Goal: Task Accomplishment & Management: Complete application form

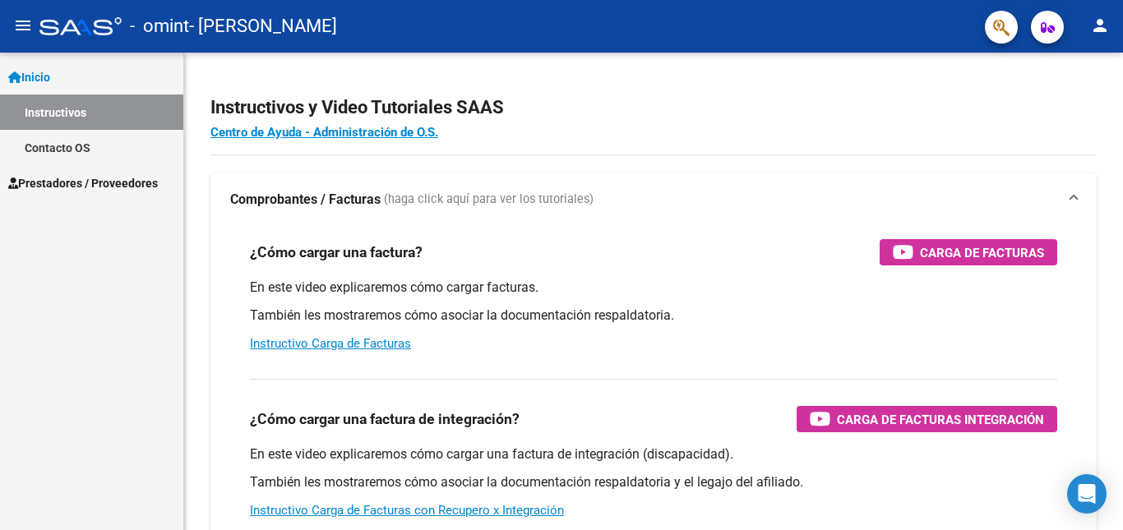
click at [103, 178] on span "Prestadores / Proveedores" at bounding box center [83, 183] width 150 height 18
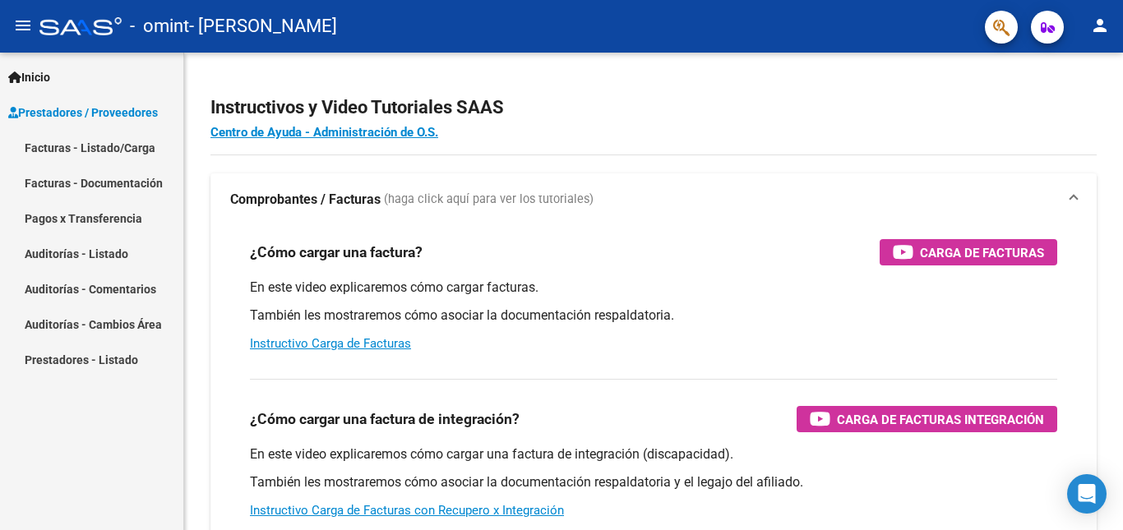
click at [141, 144] on link "Facturas - Listado/Carga" at bounding box center [91, 147] width 183 height 35
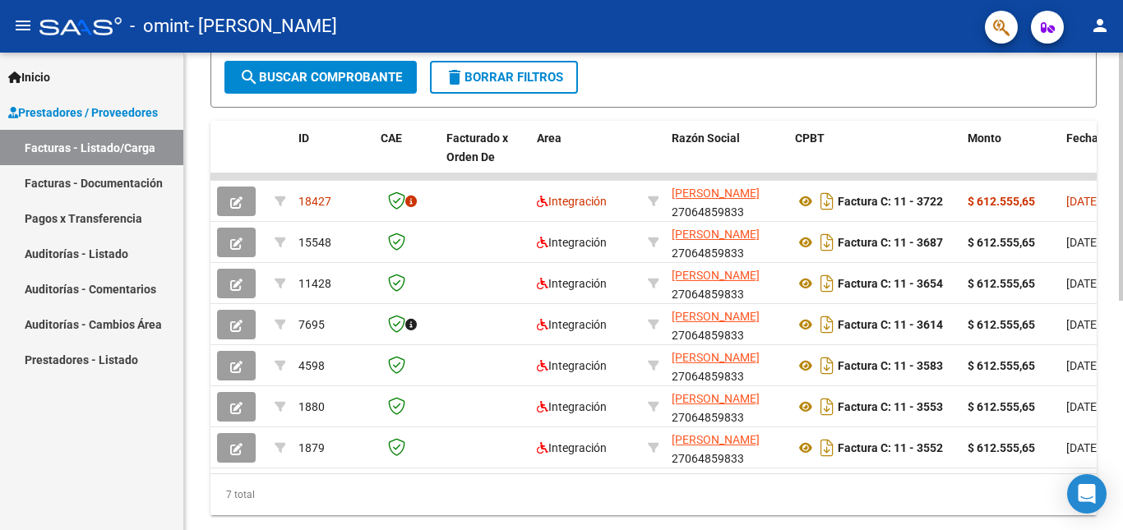
scroll to position [411, 0]
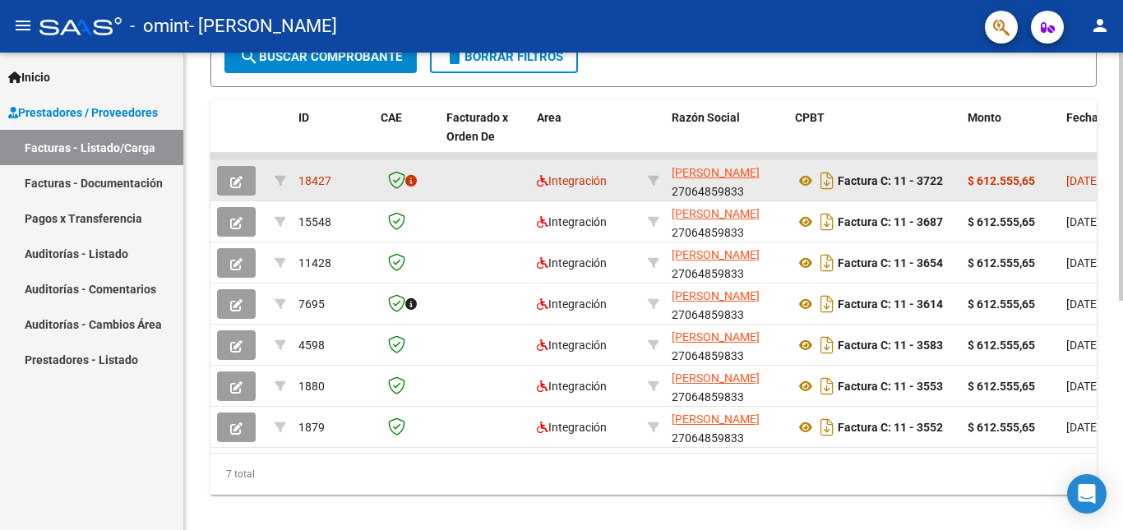
click at [235, 182] on icon "button" at bounding box center [236, 182] width 12 height 12
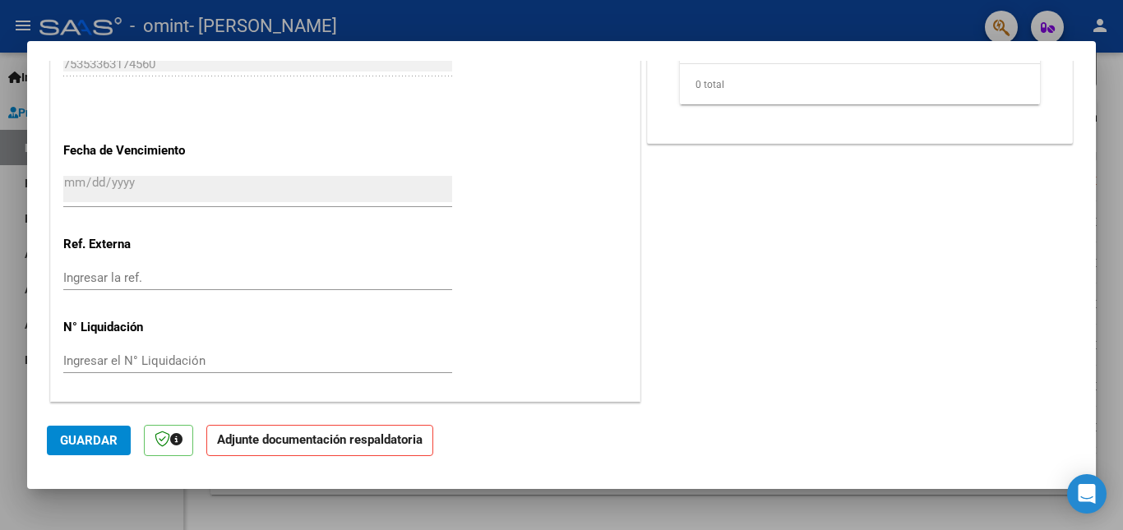
scroll to position [738, 0]
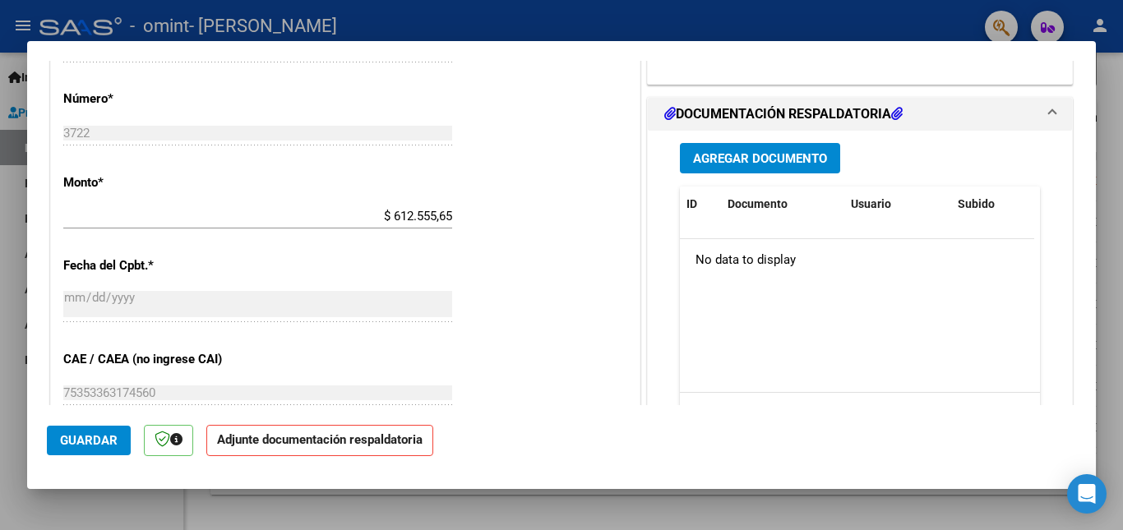
click at [768, 162] on span "Agregar Documento" at bounding box center [760, 158] width 134 height 15
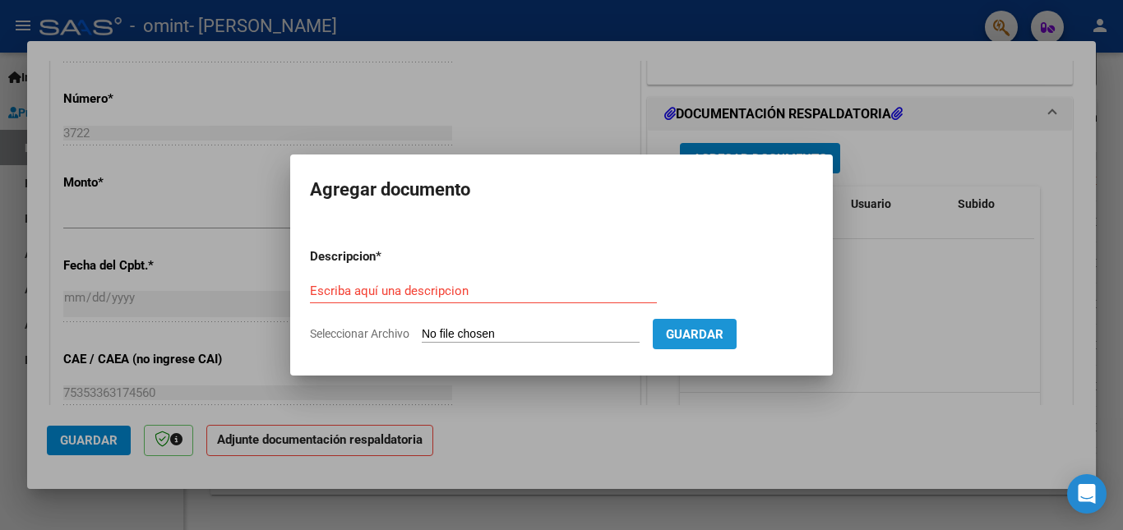
click at [713, 327] on span "Guardar" at bounding box center [695, 334] width 58 height 15
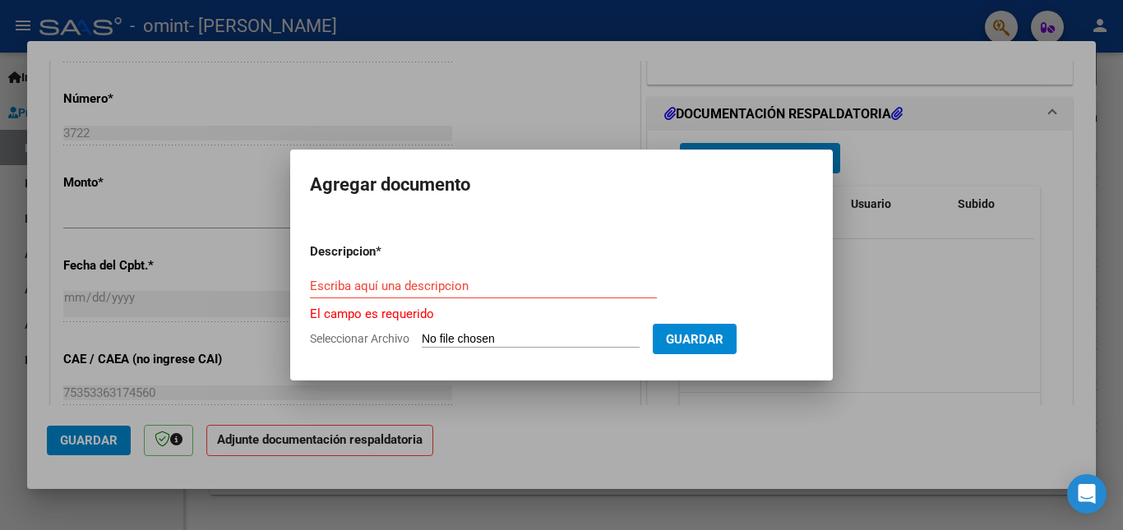
click at [653, 324] on button "Guardar" at bounding box center [695, 339] width 84 height 30
drag, startPoint x: 336, startPoint y: 263, endPoint x: 336, endPoint y: 276, distance: 13.2
click at [335, 269] on form "Descripcion * Escriba aquí una descripcion El campo es requerido Seleccionar Ar…" at bounding box center [561, 295] width 503 height 131
click at [340, 283] on input "Escriba aquí una descripcion" at bounding box center [483, 286] width 347 height 15
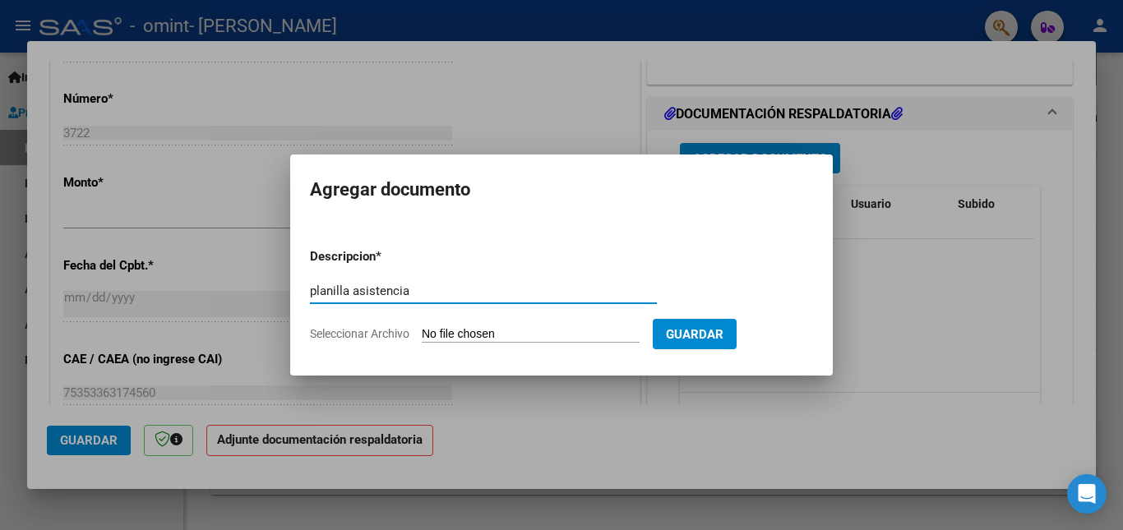
type input "planilla asistencia"
click at [469, 340] on input "Seleccionar Archivo" at bounding box center [531, 335] width 218 height 16
type input "C:\fakepath\pa.pdf"
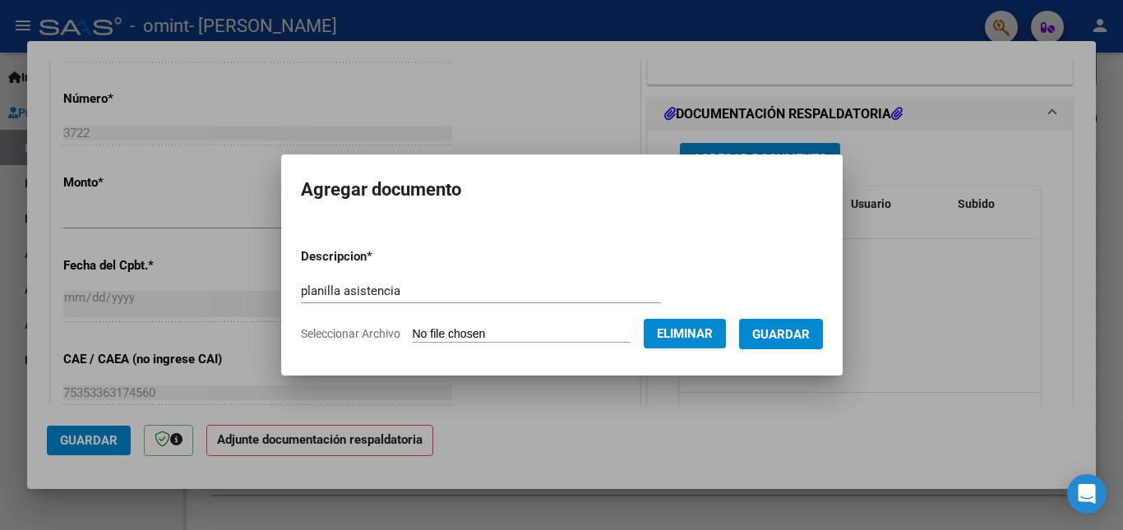
click at [808, 340] on span "Guardar" at bounding box center [781, 334] width 58 height 15
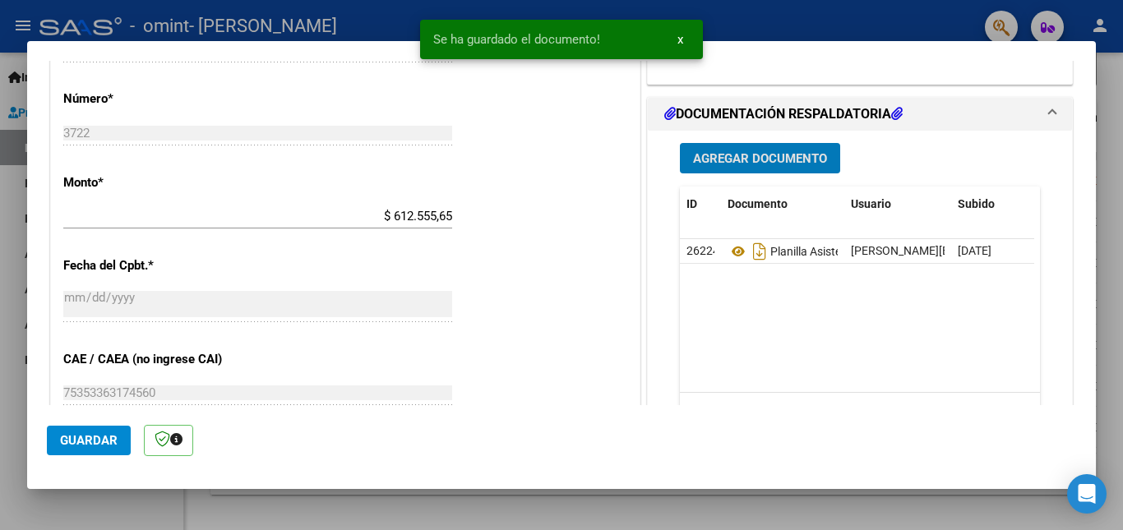
click at [101, 438] on span "Guardar" at bounding box center [89, 440] width 58 height 15
click at [683, 40] on span "x" at bounding box center [681, 39] width 6 height 15
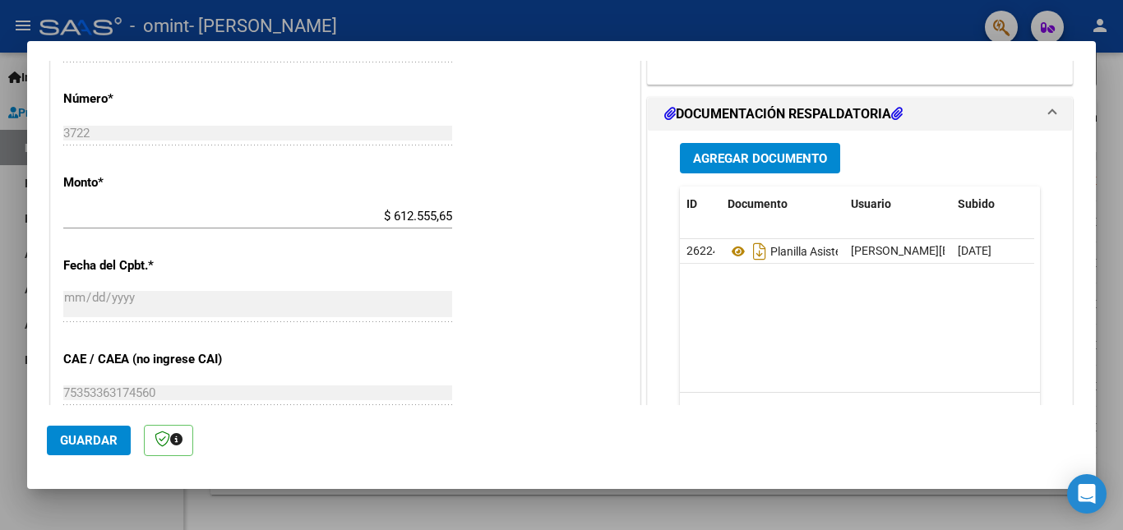
scroll to position [1067, 0]
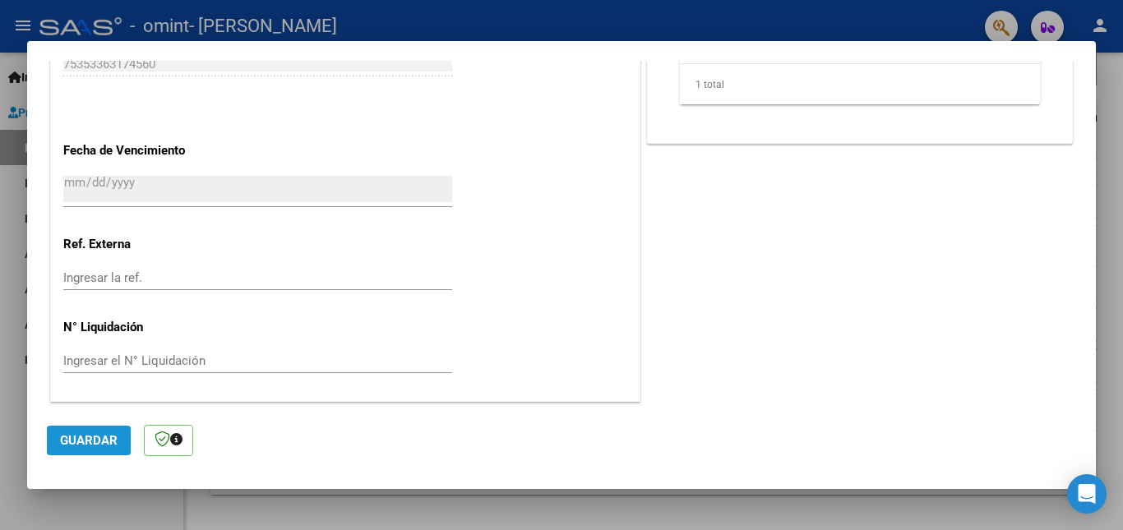
click at [81, 450] on button "Guardar" at bounding box center [89, 441] width 84 height 30
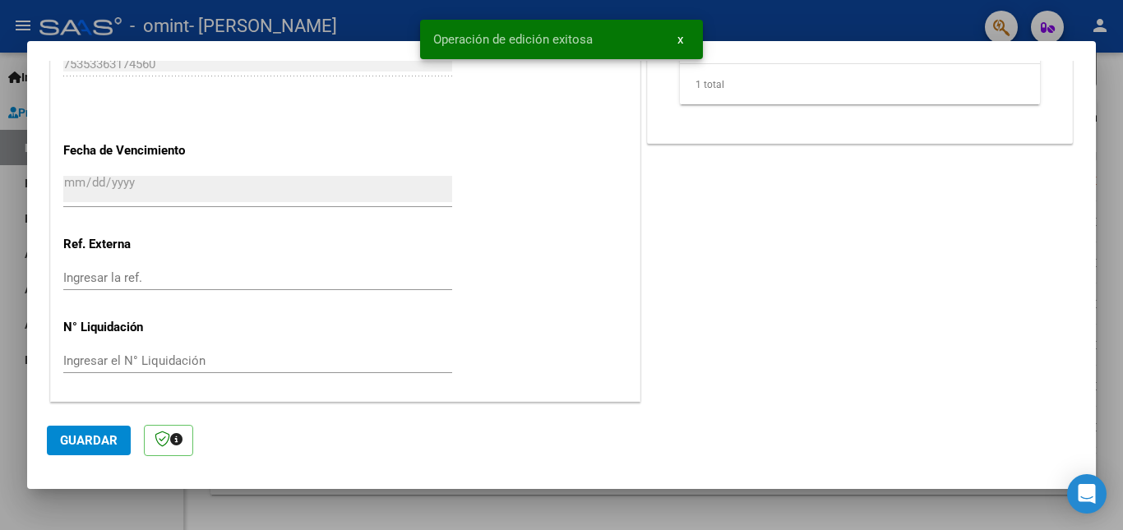
drag, startPoint x: 685, startPoint y: 43, endPoint x: 762, endPoint y: 61, distance: 78.6
click at [688, 43] on button "x" at bounding box center [680, 40] width 32 height 30
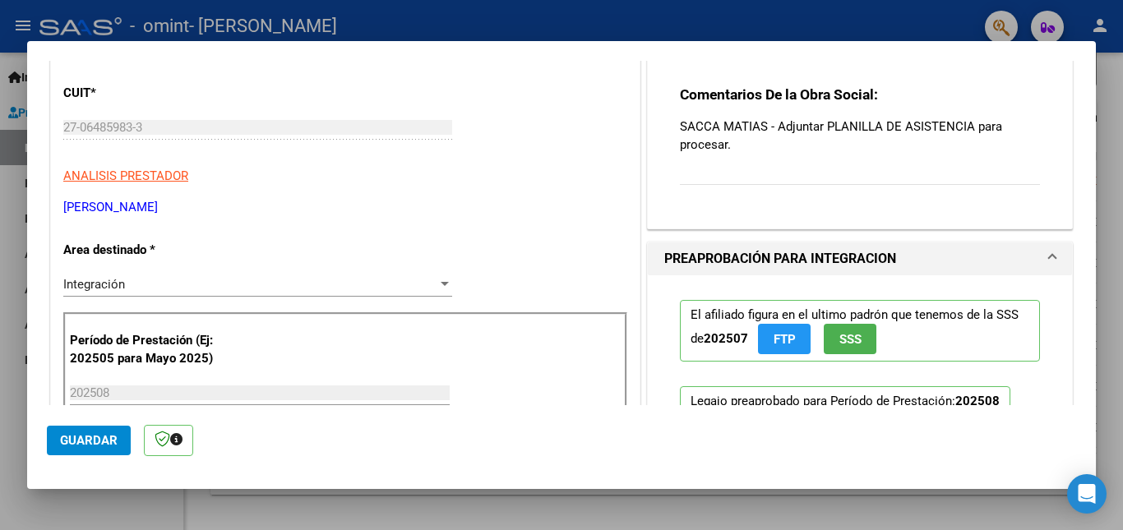
scroll to position [162, 0]
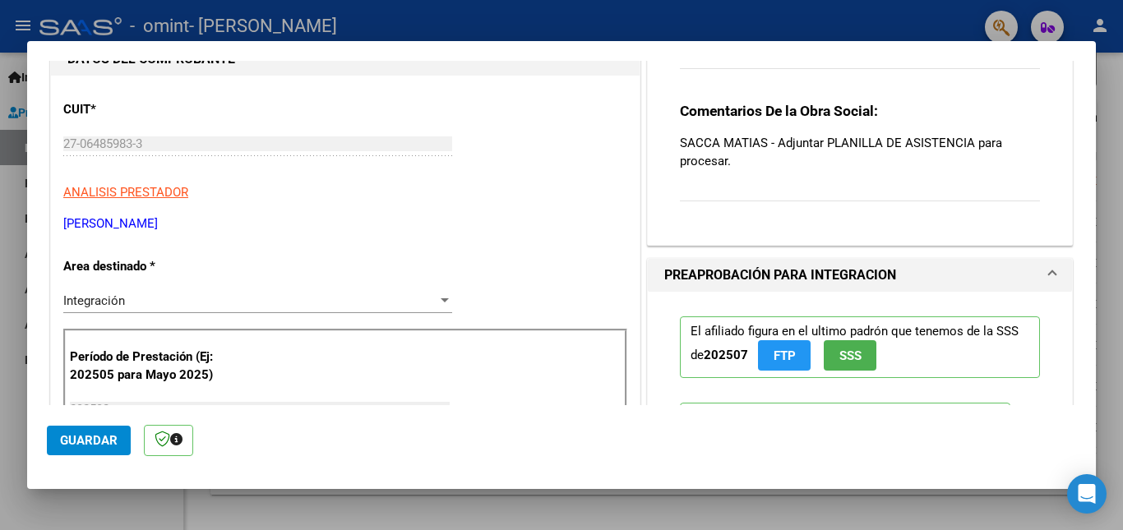
click at [1105, 75] on div at bounding box center [561, 265] width 1123 height 530
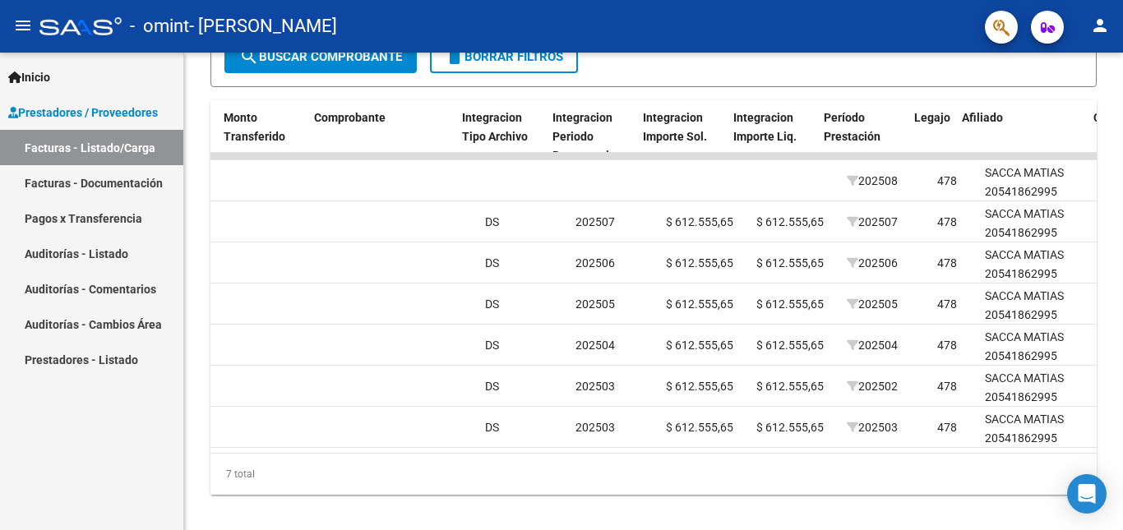
scroll to position [0, 1530]
